Goal: Transaction & Acquisition: Book appointment/travel/reservation

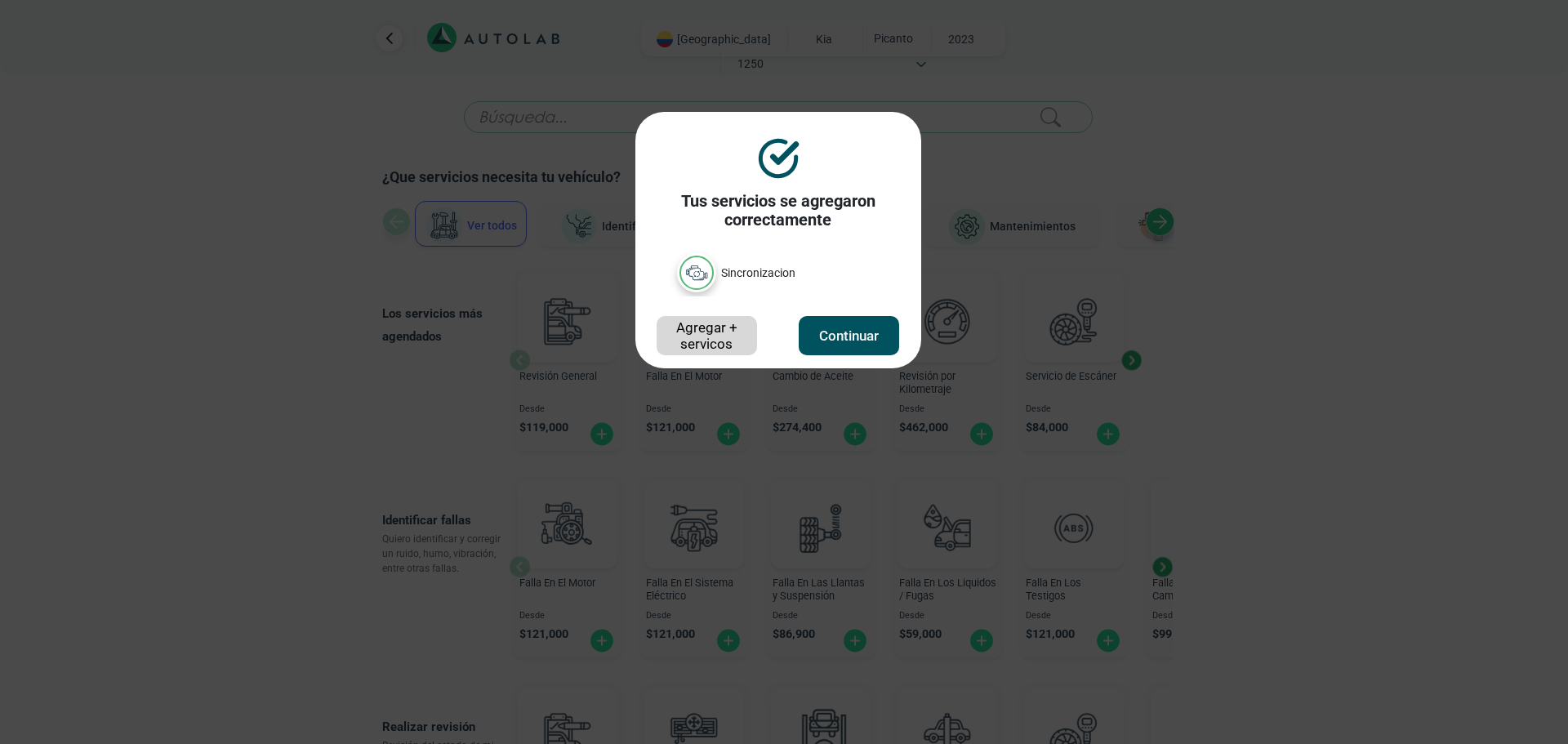
click at [870, 326] on button "Continuar" at bounding box center [848, 335] width 99 height 39
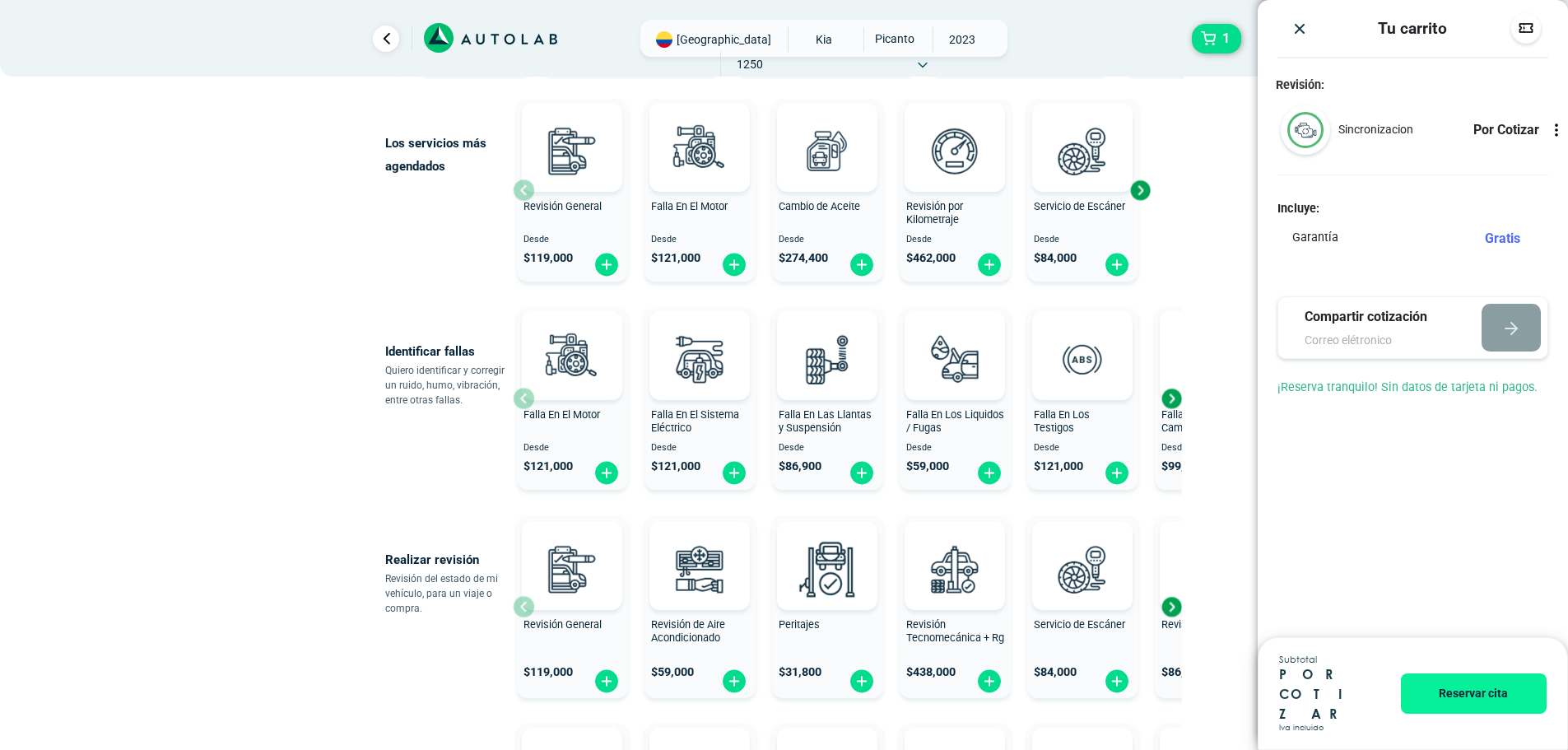
scroll to position [247, 0]
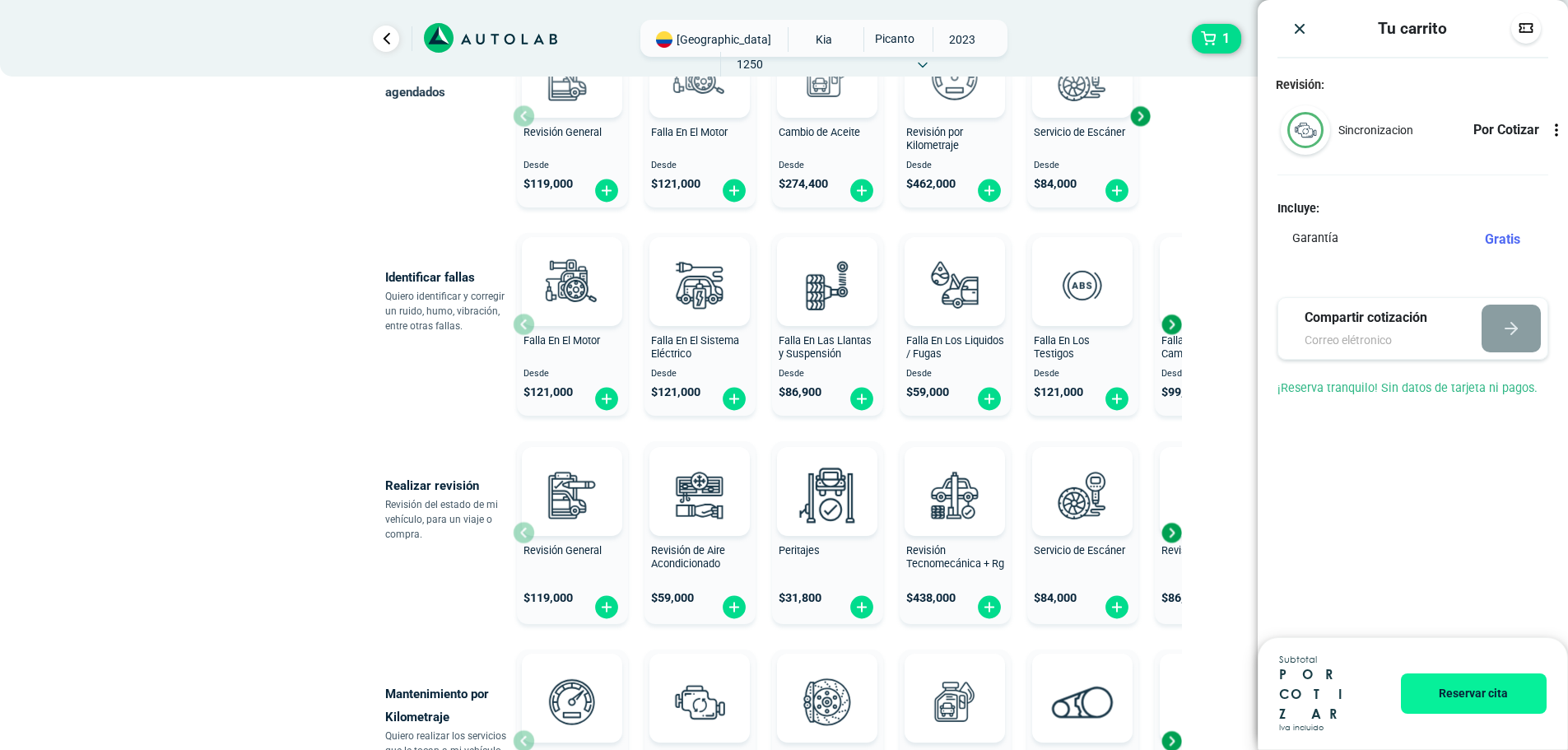
click at [1562, 130] on icon at bounding box center [1557, 130] width 16 height 16
click at [1419, 274] on div "Revisión: Sincronizacion Por Cotizar Incluye: Garantía Gratis" at bounding box center [1414, 247] width 311 height 338
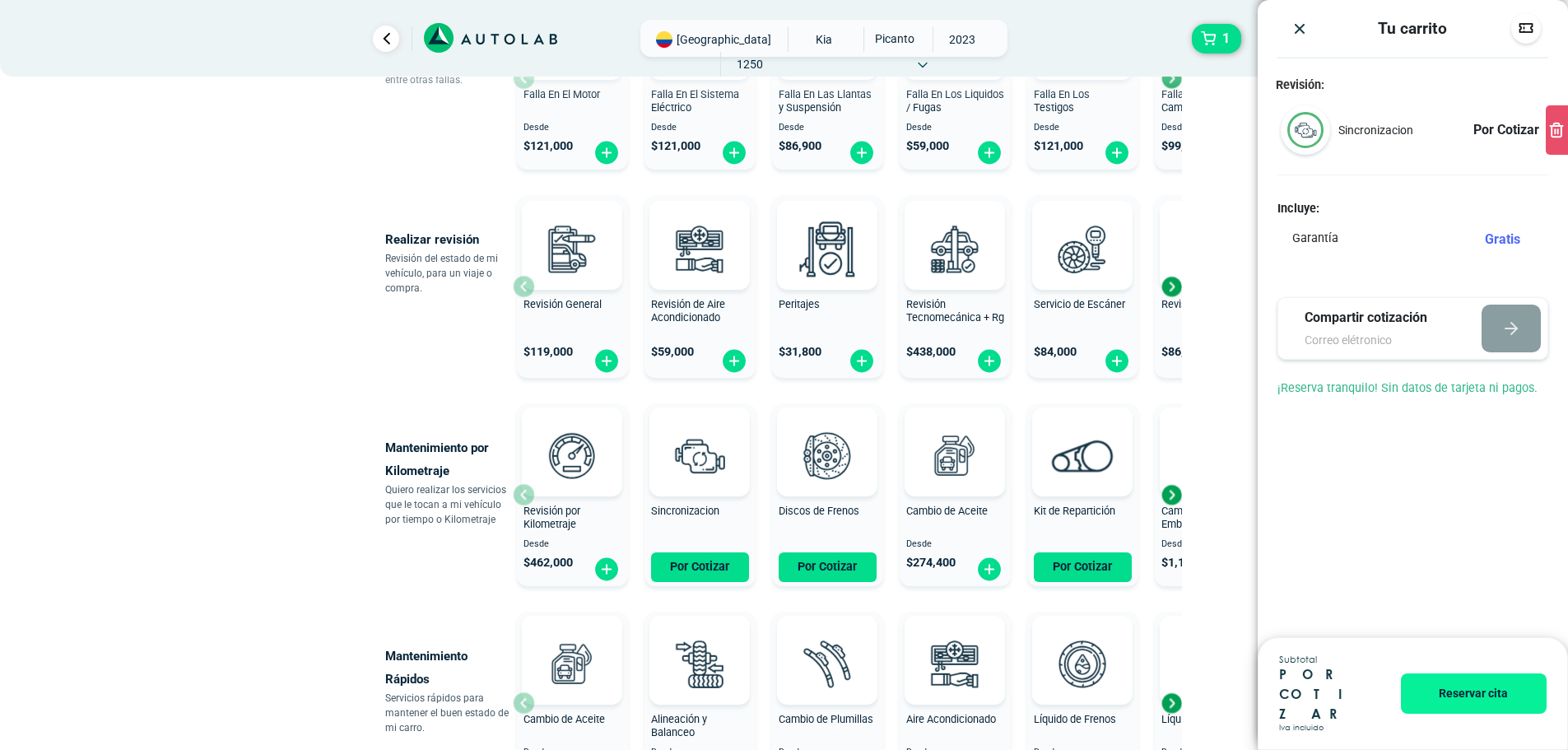
scroll to position [495, 0]
click at [705, 572] on button "Por Cotizar" at bounding box center [700, 566] width 98 height 30
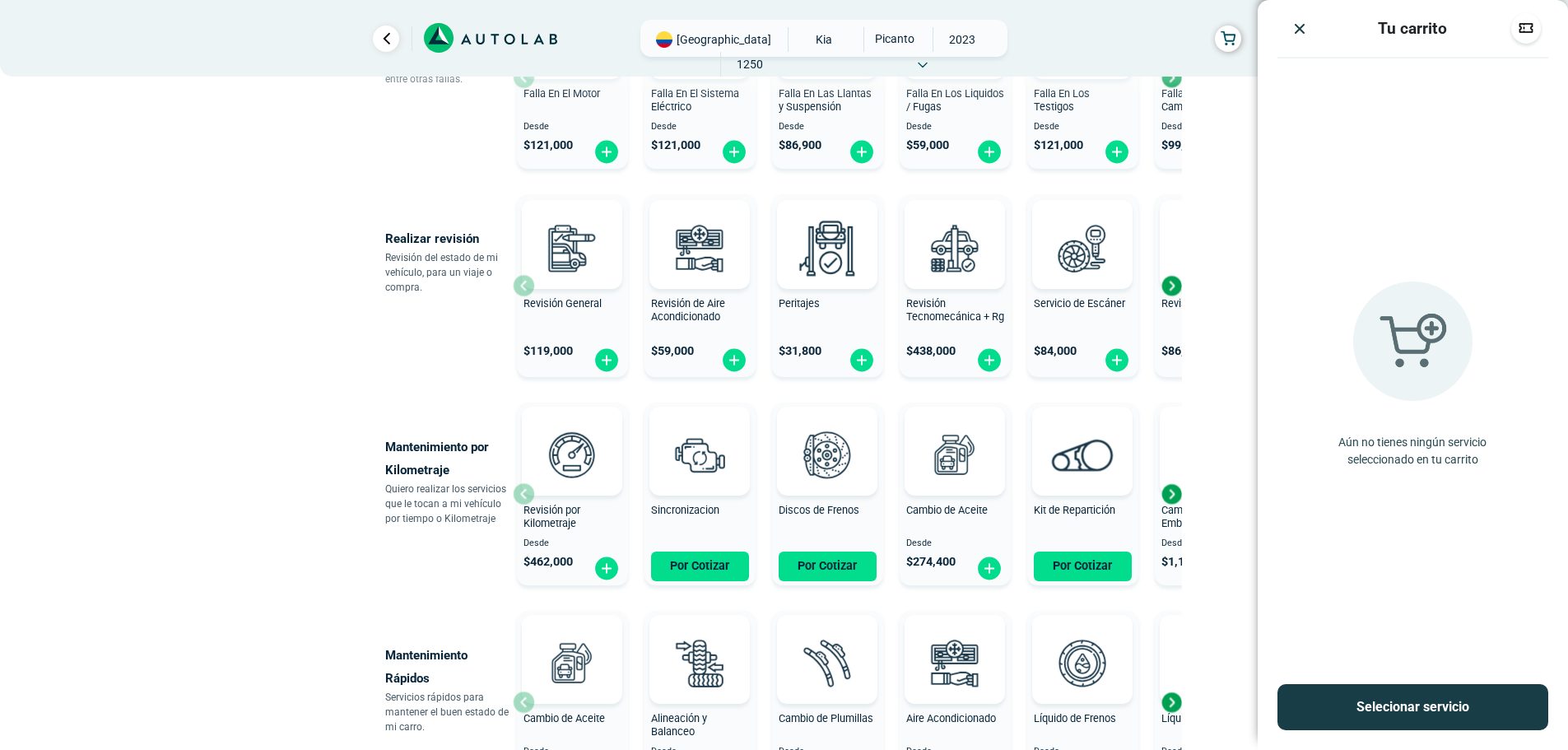
click at [1297, 37] on img "Close" at bounding box center [1299, 29] width 16 height 16
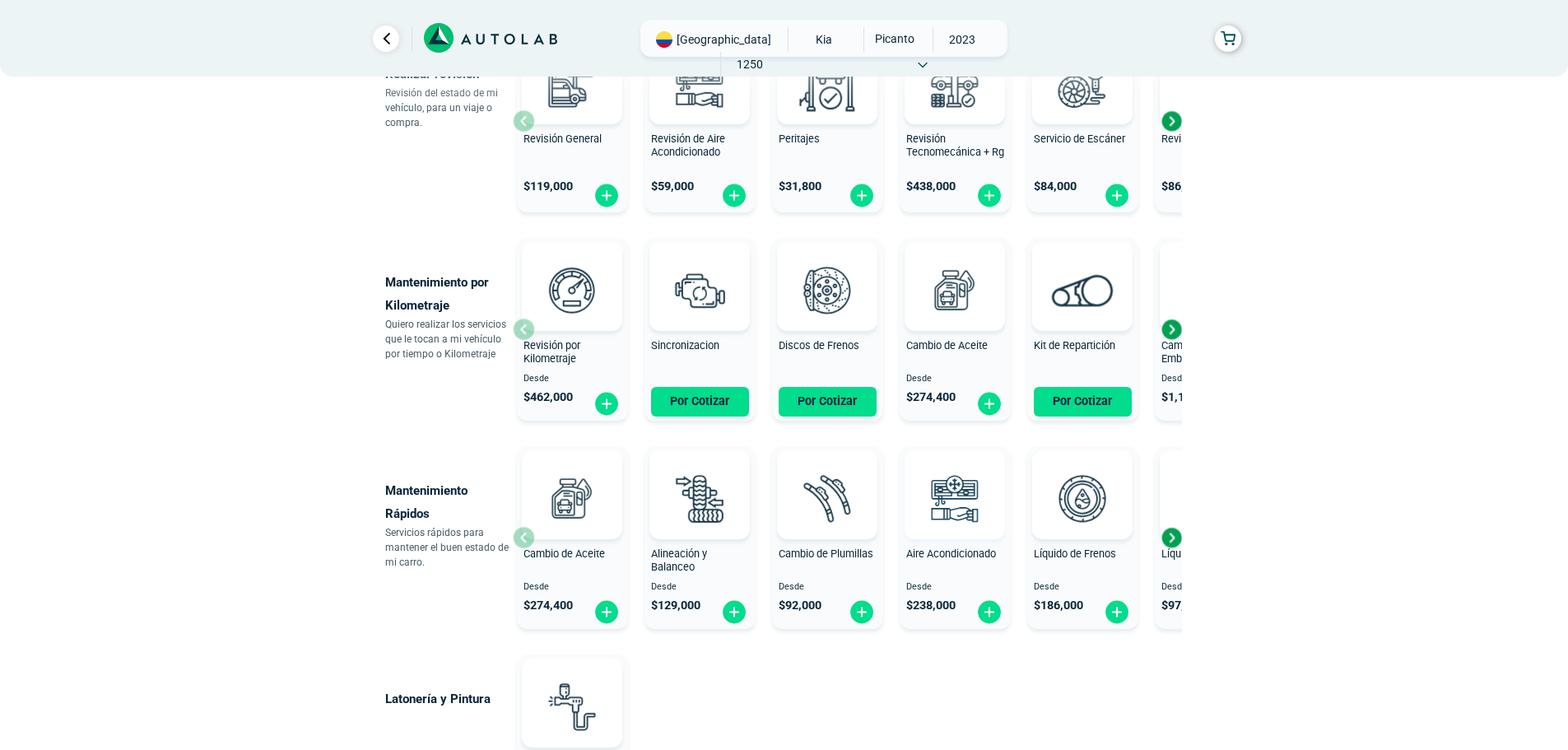
scroll to position [897, 0]
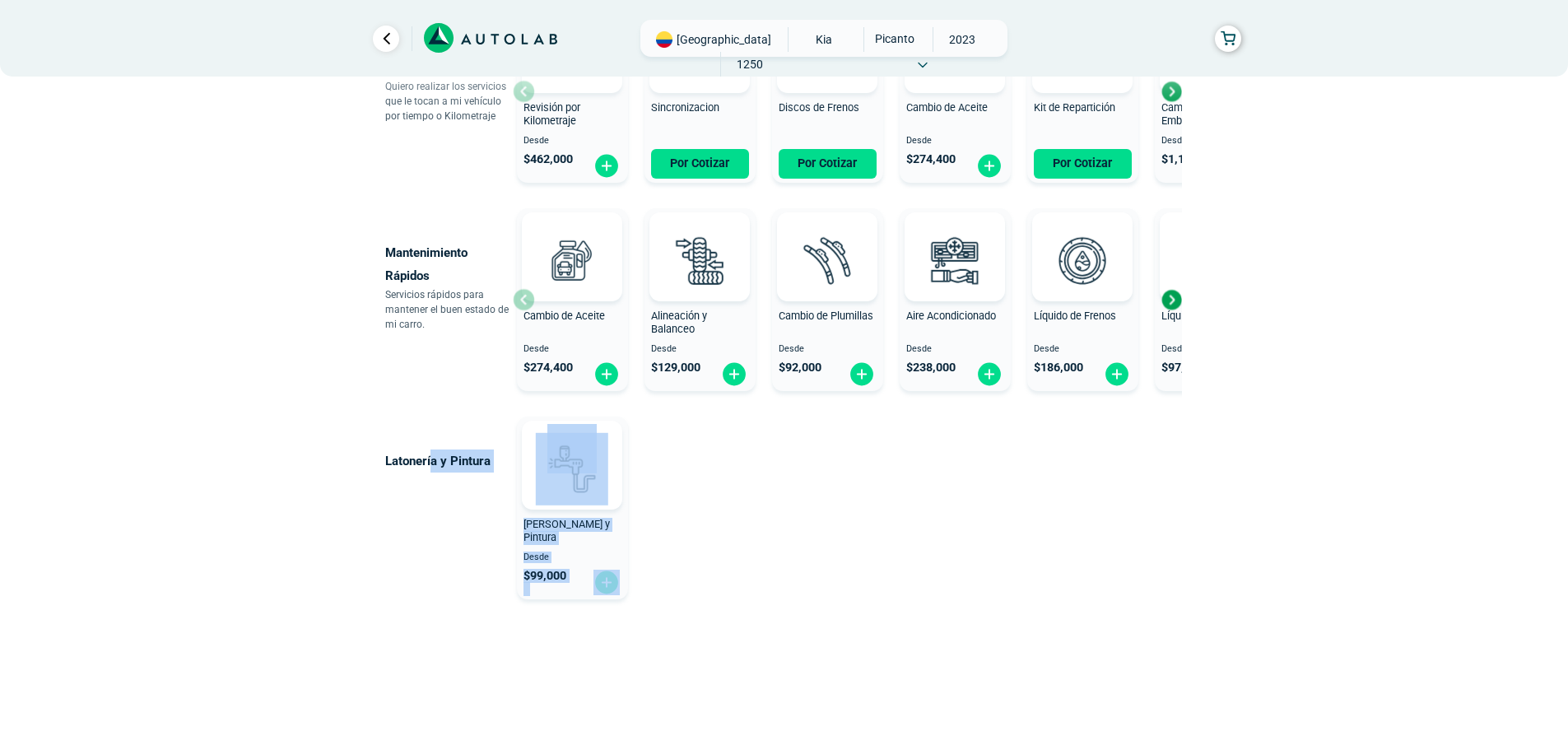
drag, startPoint x: 863, startPoint y: 575, endPoint x: 433, endPoint y: 548, distance: 430.8
click at [433, 548] on div "Latonería y Pintura Latoneria y Pintura Desde $ 99,000" at bounding box center [719, 508] width 670 height 196
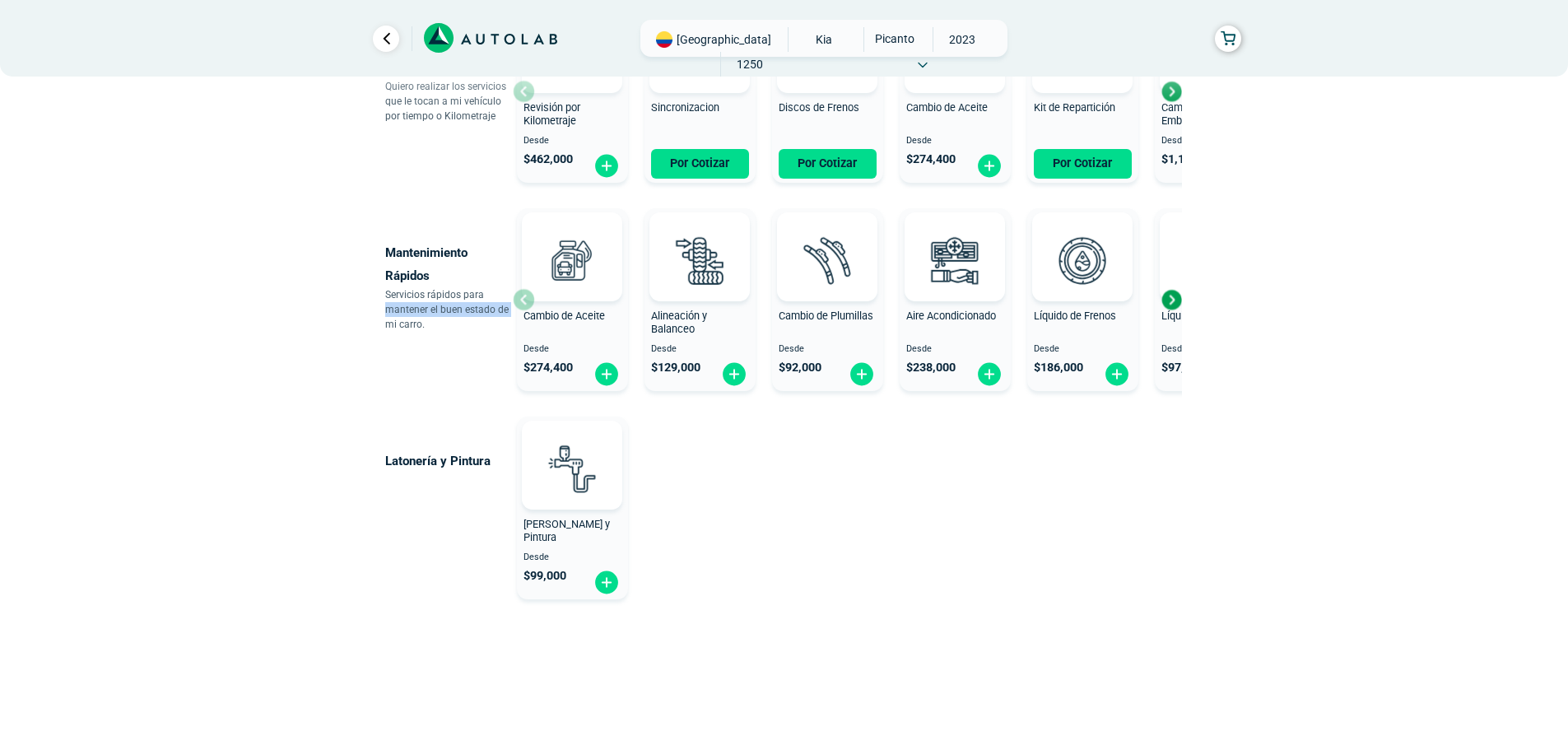
drag, startPoint x: 125, startPoint y: 332, endPoint x: 0, endPoint y: 305, distance: 127.9
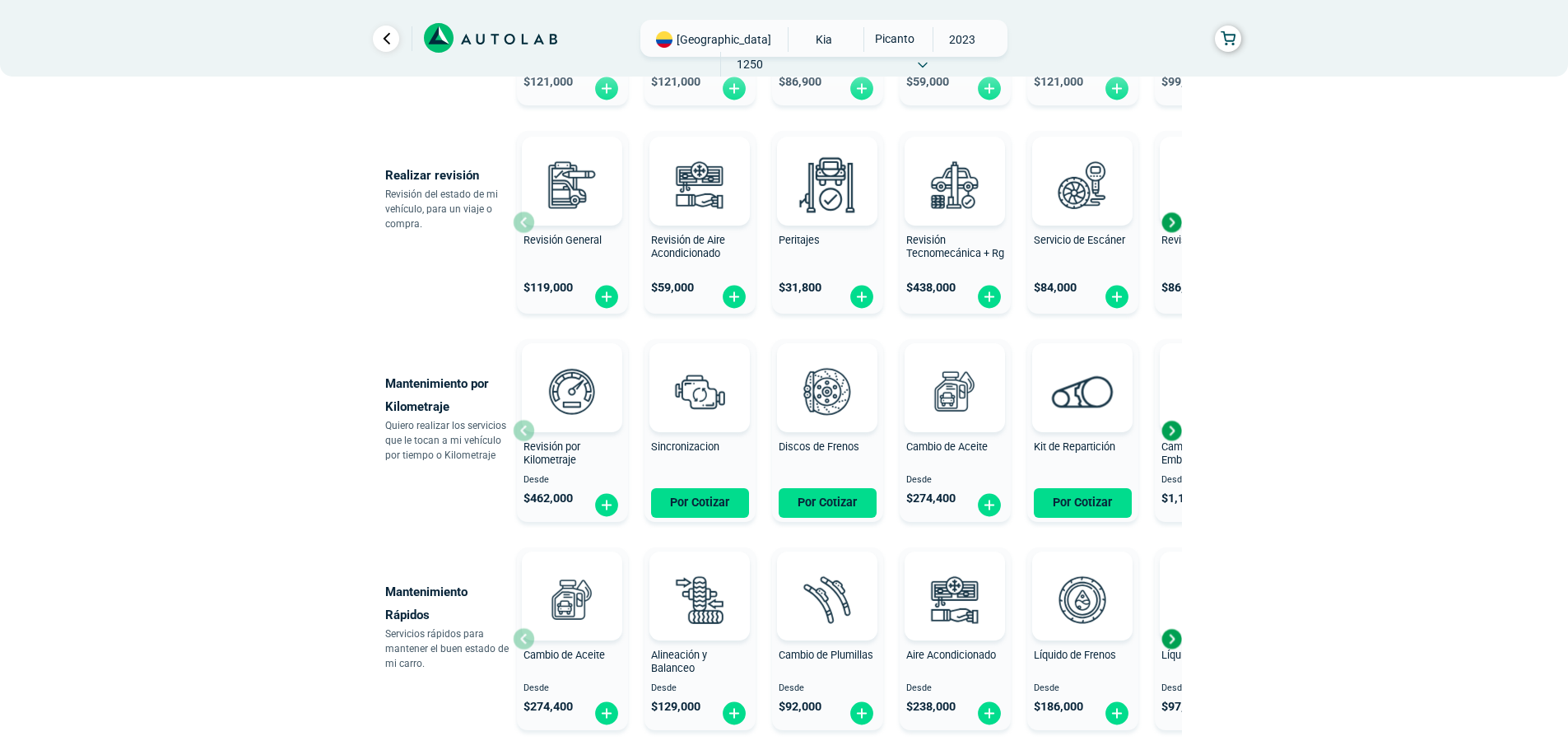
scroll to position [485, 0]
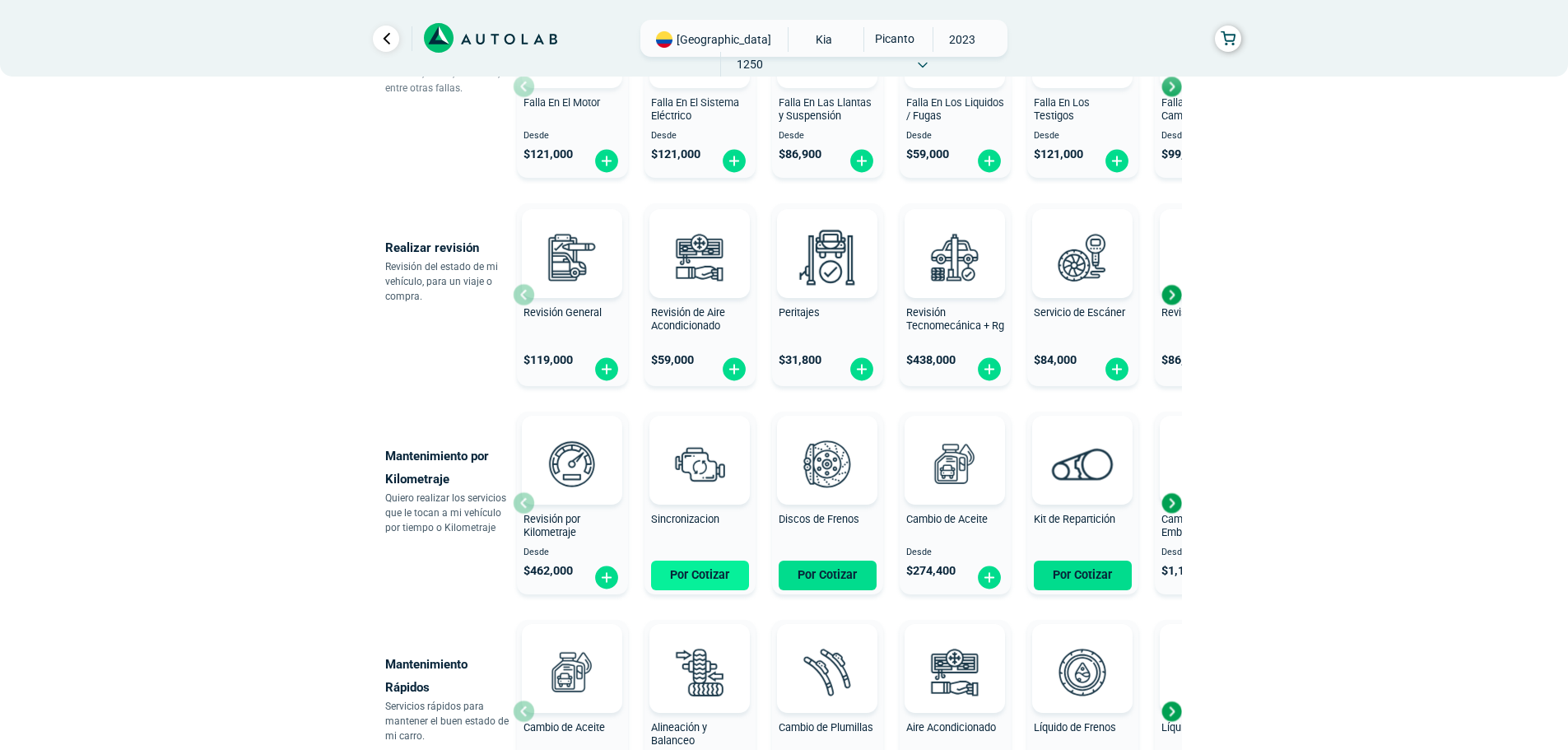
click at [675, 576] on button "Por Cotizar" at bounding box center [700, 576] width 98 height 30
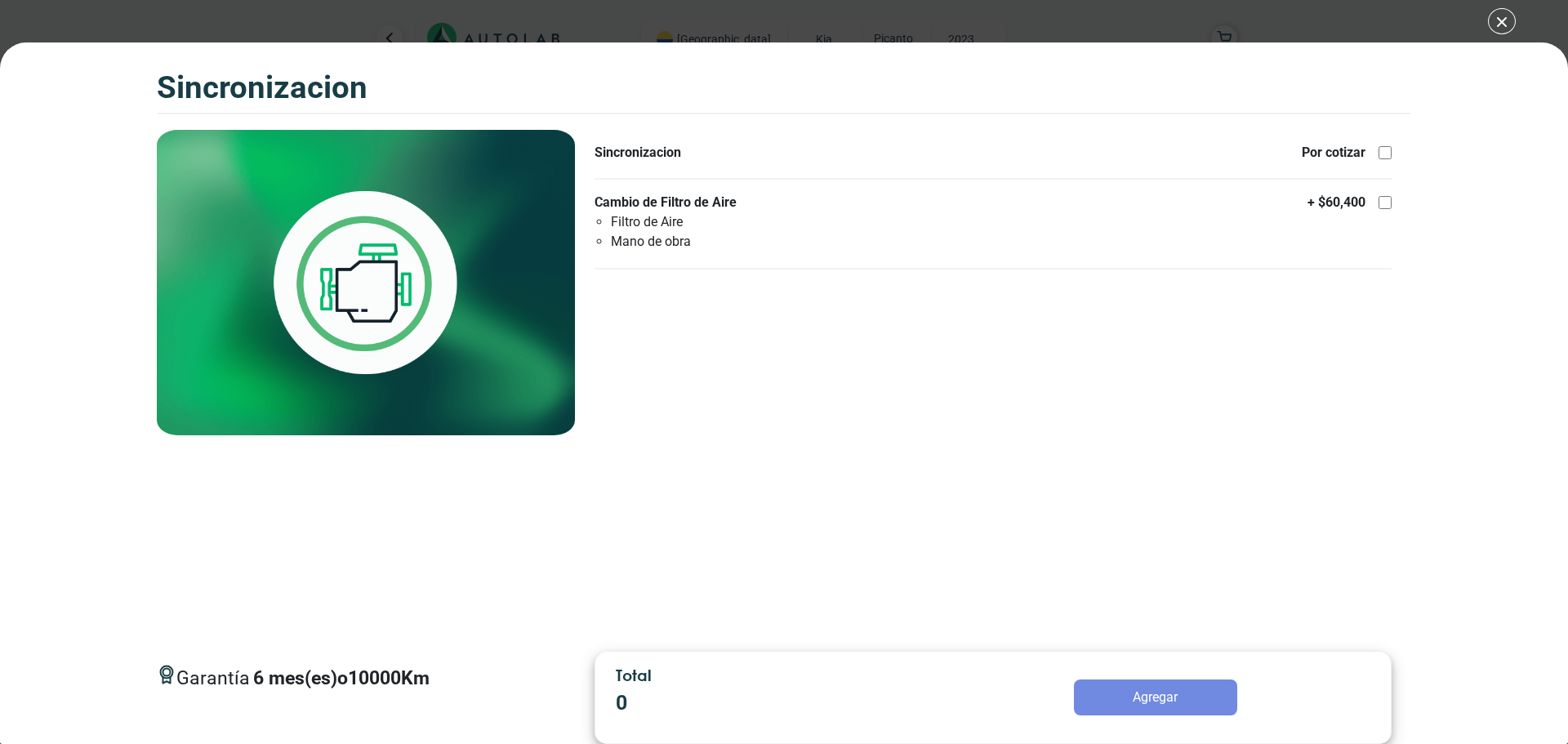
click at [1508, 20] on div "SINCRONIZACION SINCRONIZACION Garantía 6 10000 Km" at bounding box center [784, 372] width 1568 height 744
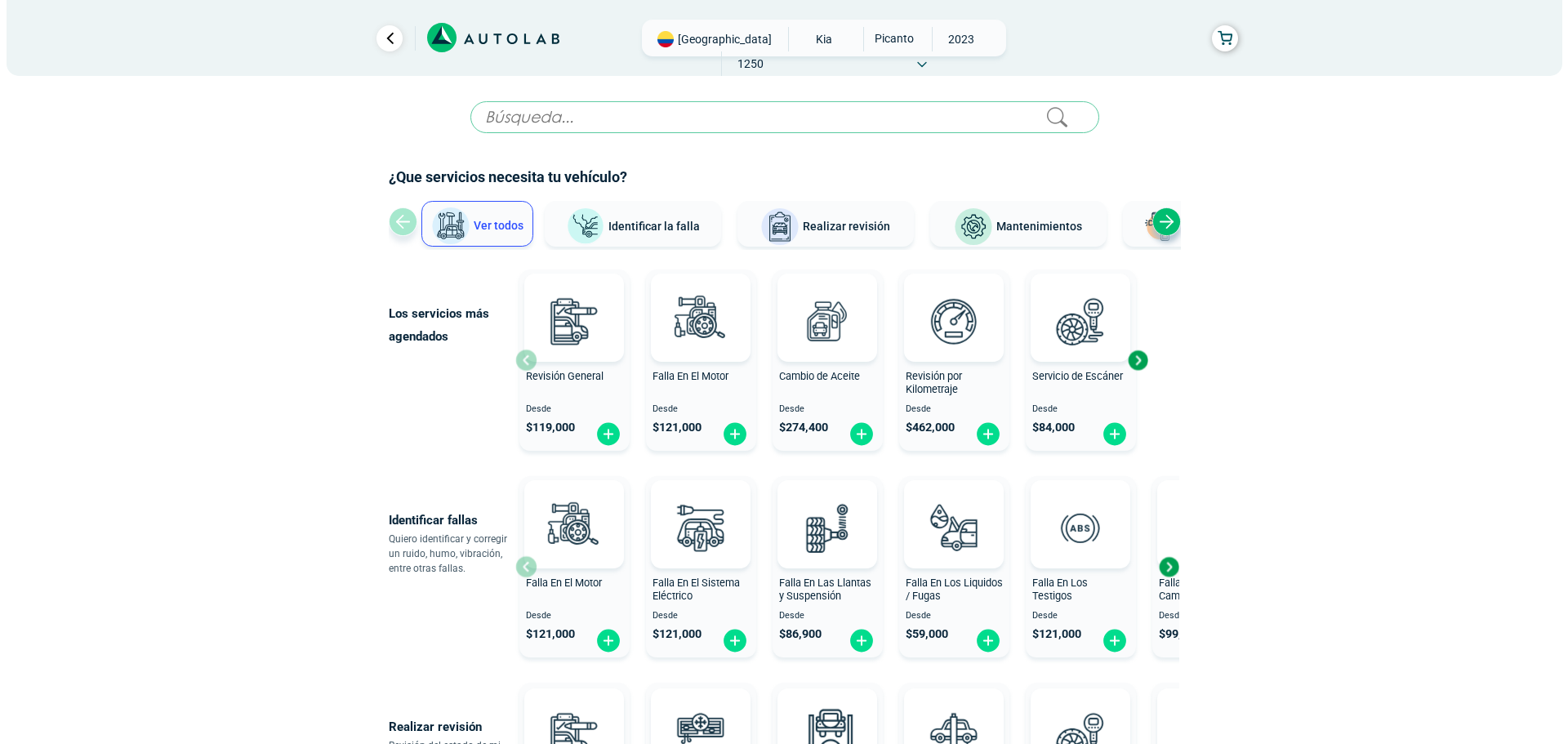
scroll to position [481, 0]
